Goal: Task Accomplishment & Management: Use online tool/utility

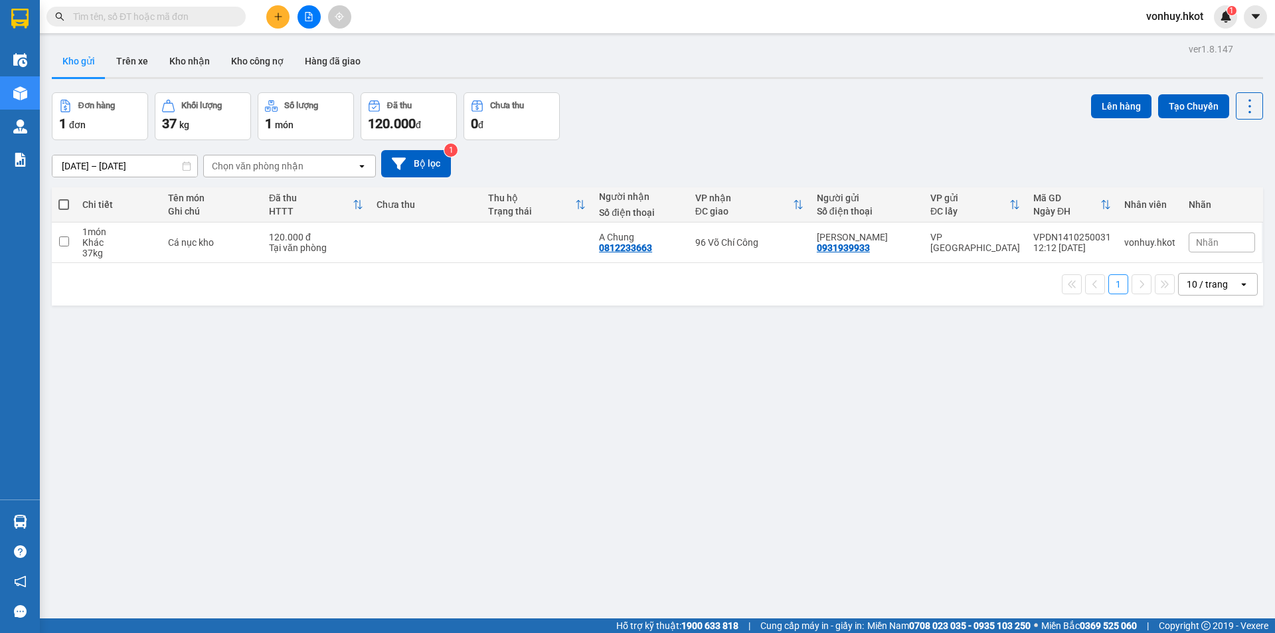
click at [169, 23] on input "text" at bounding box center [151, 16] width 157 height 15
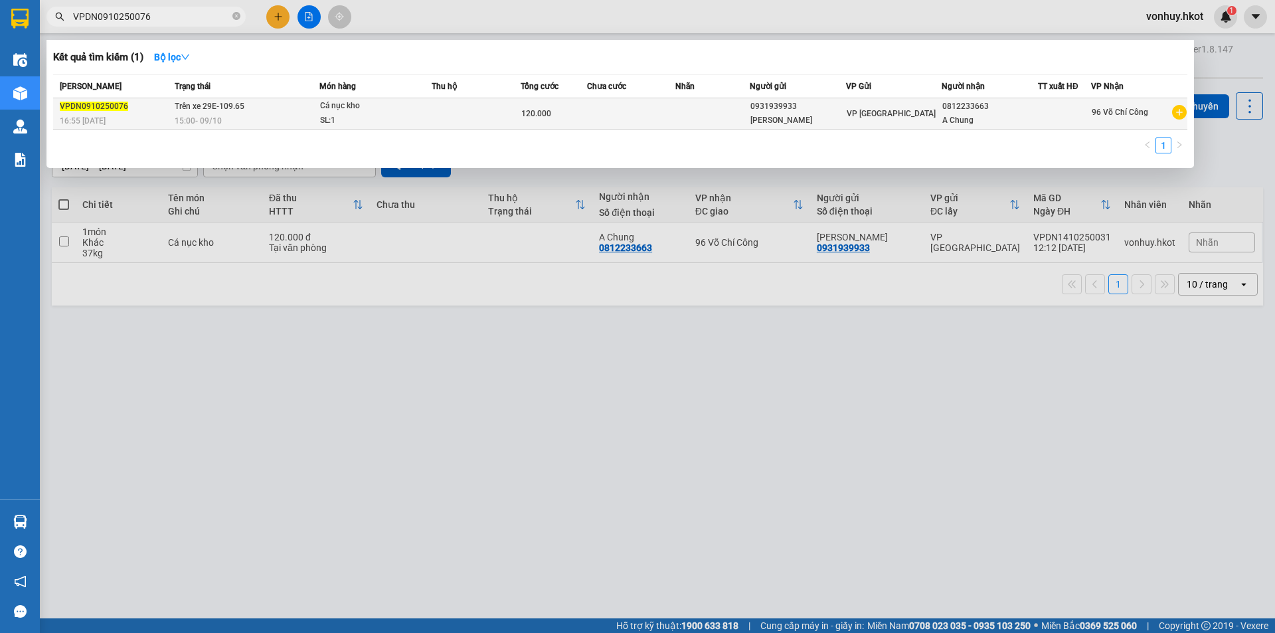
type input "VPDN0910250076"
click at [661, 109] on td at bounding box center [631, 113] width 89 height 31
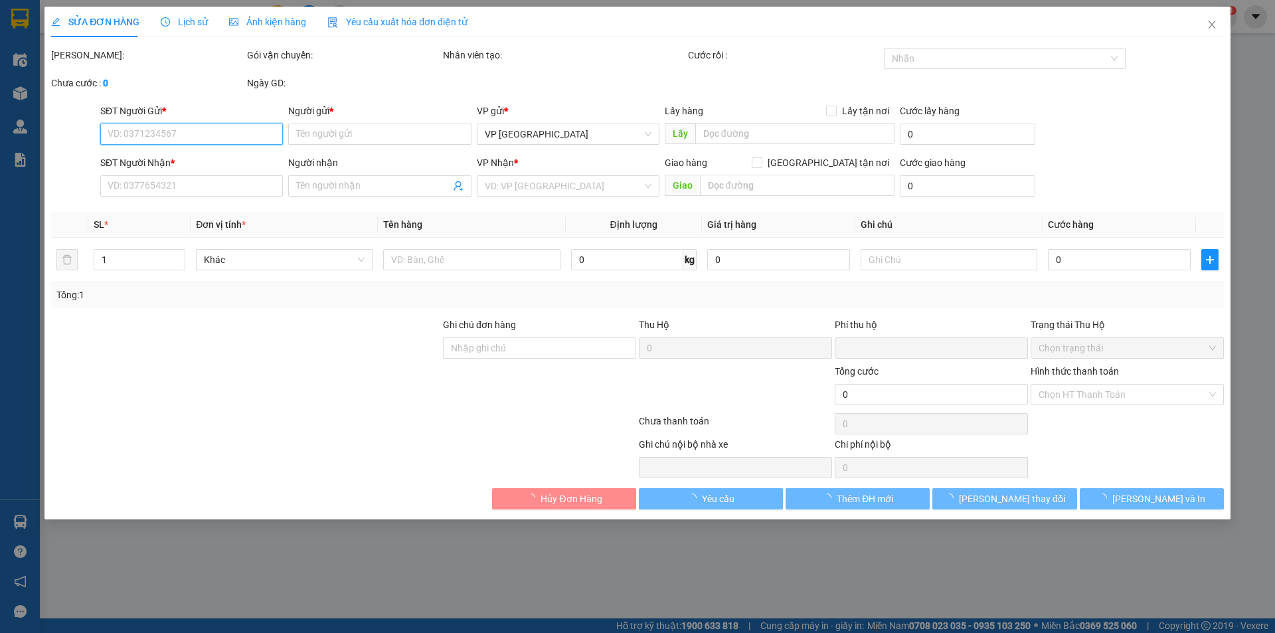
type input "0931939933"
type input "[PERSON_NAME]"
type input "0812233663"
type input "A Chung"
type input "0"
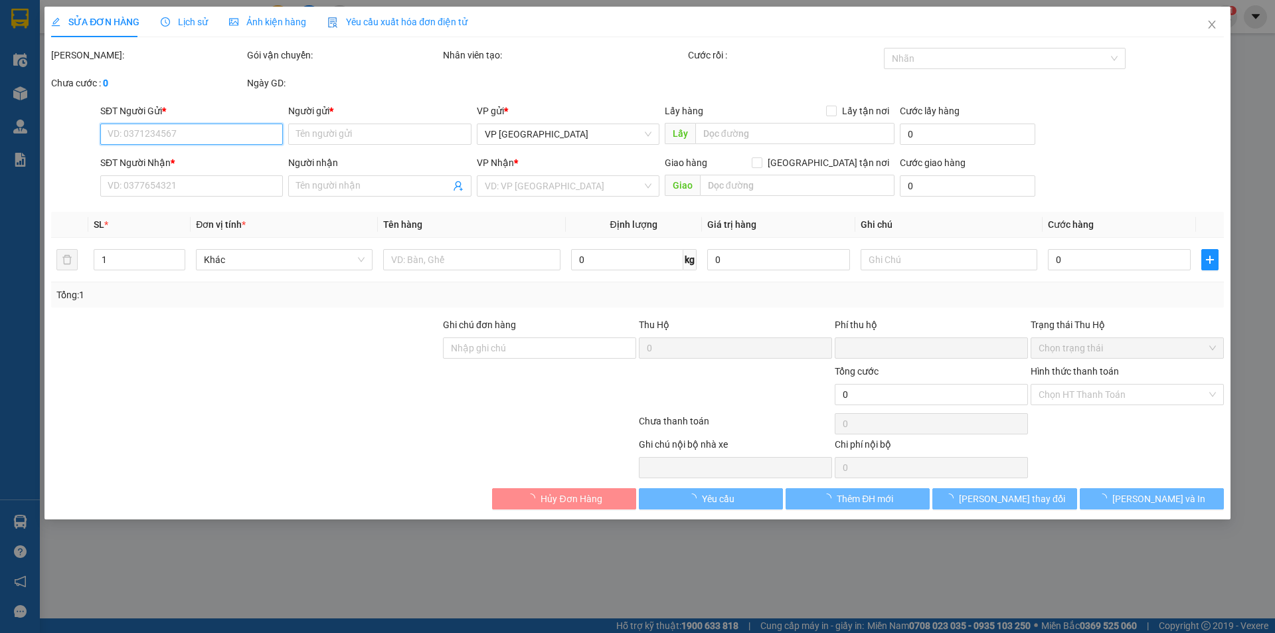
type input "120.000"
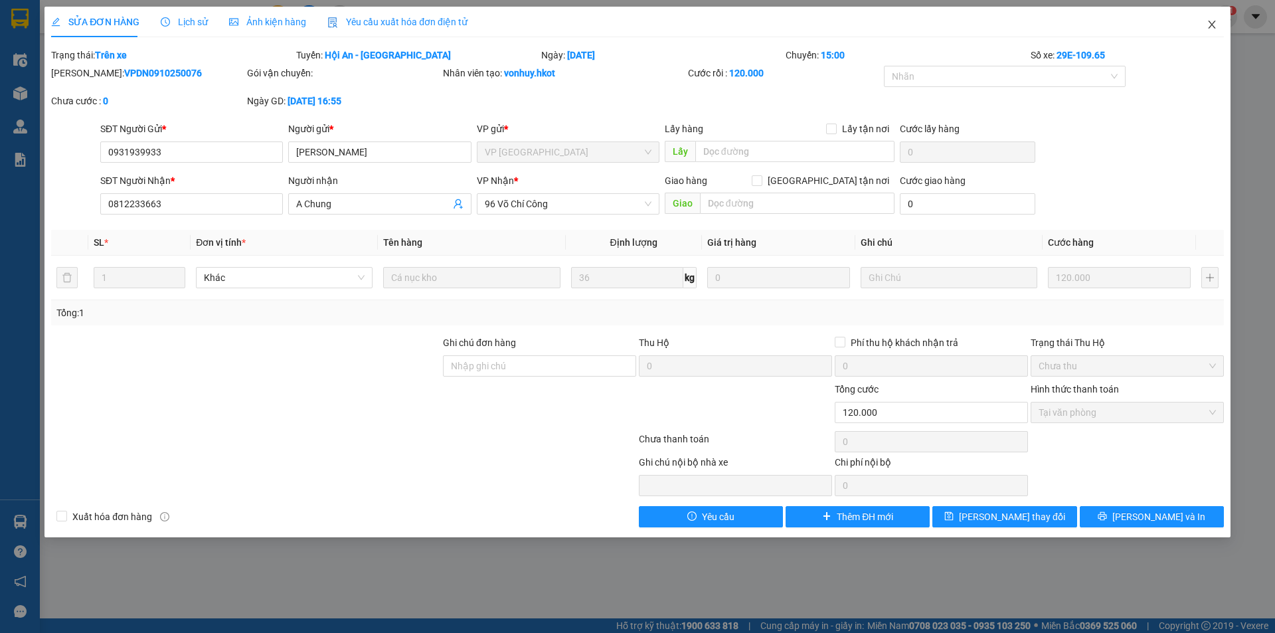
click at [1207, 25] on icon "close" at bounding box center [1212, 24] width 11 height 11
